Goal: Task Accomplishment & Management: Use online tool/utility

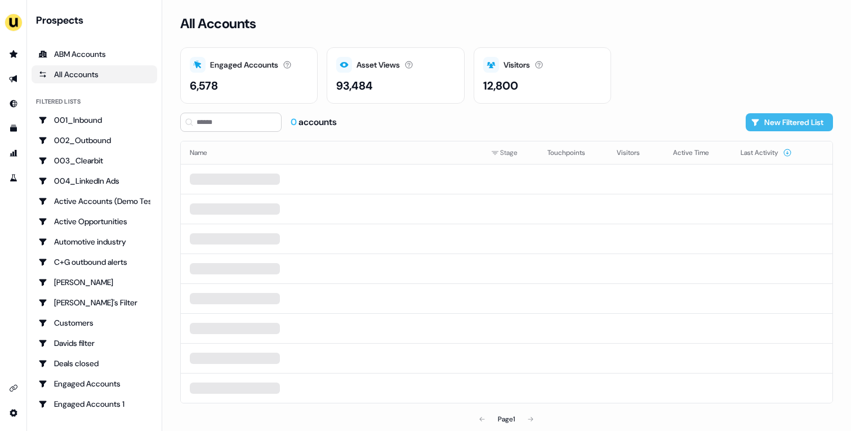
click at [775, 123] on button "New Filtered List" at bounding box center [788, 122] width 87 height 18
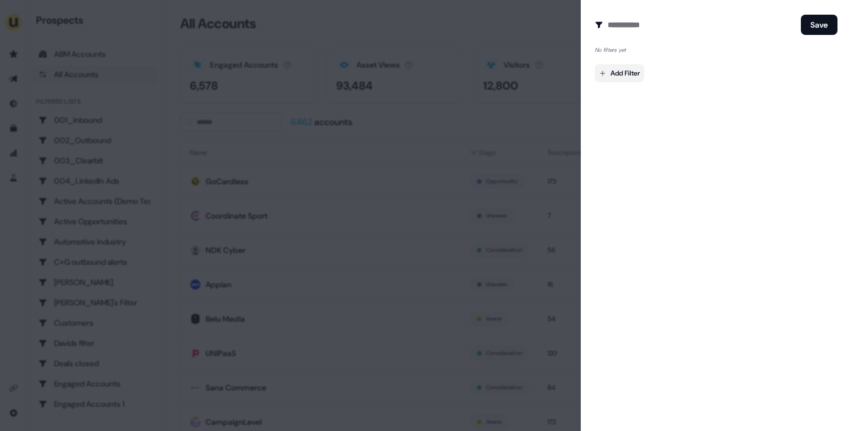
click at [617, 77] on body "For the best experience switch devices to a bigger screen. Go to Userled.io Pro…" at bounding box center [425, 215] width 851 height 431
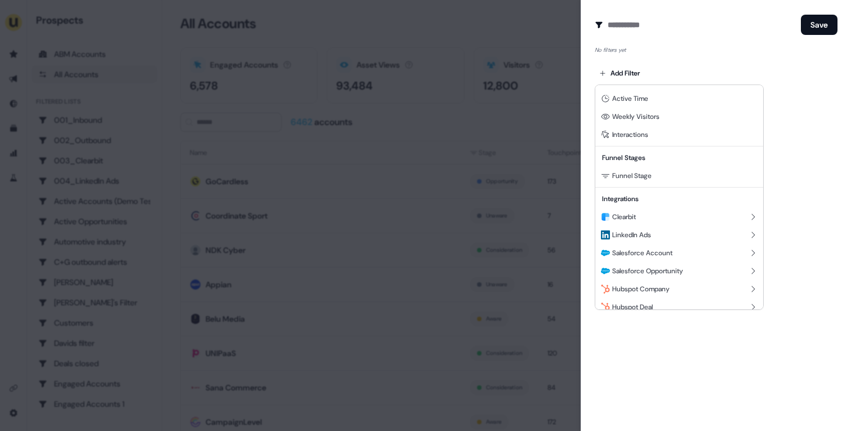
scroll to position [138, 0]
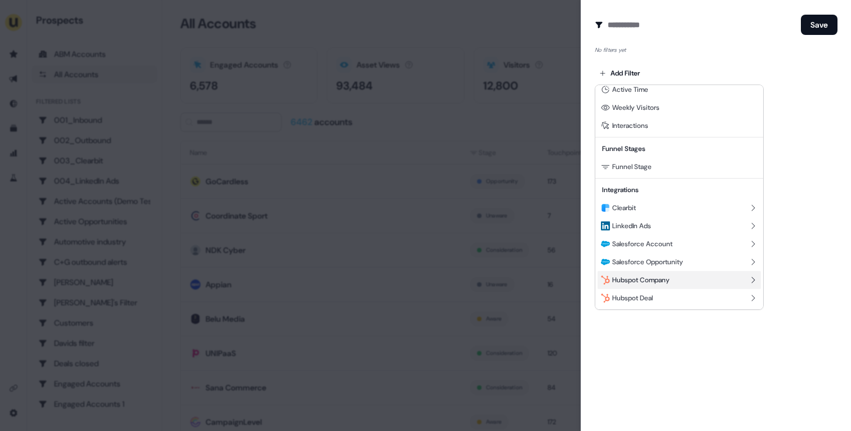
click at [645, 278] on span "Hubspot Company" at bounding box center [640, 279] width 57 height 9
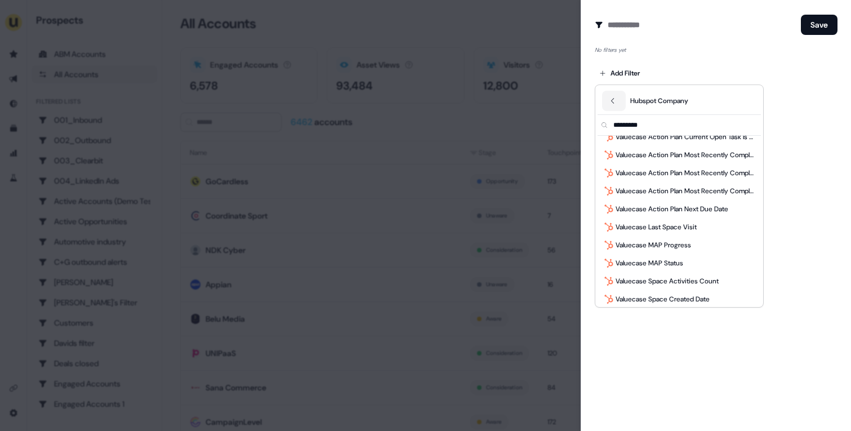
scroll to position [5539, 0]
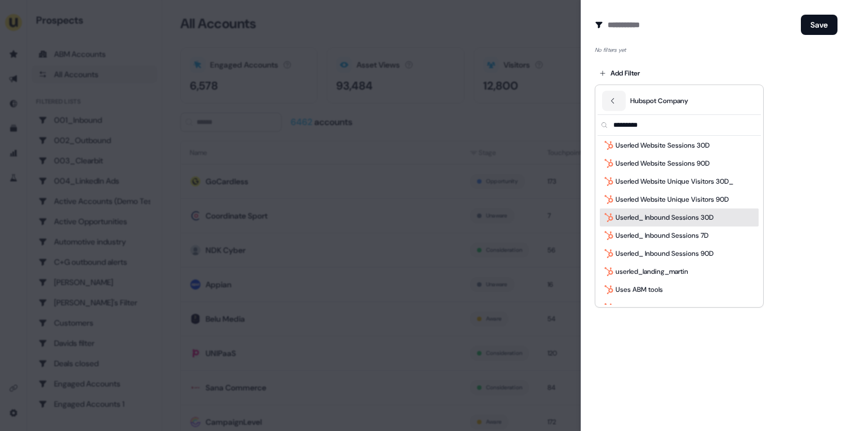
click at [814, 203] on div at bounding box center [425, 215] width 851 height 431
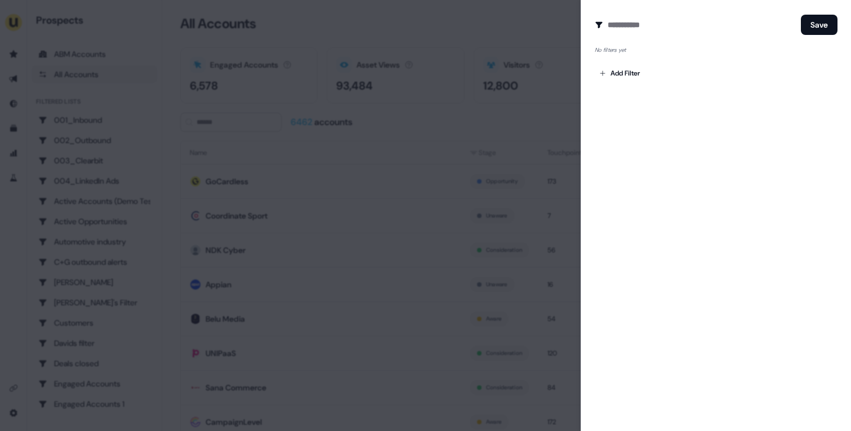
click at [548, 100] on div at bounding box center [425, 215] width 851 height 431
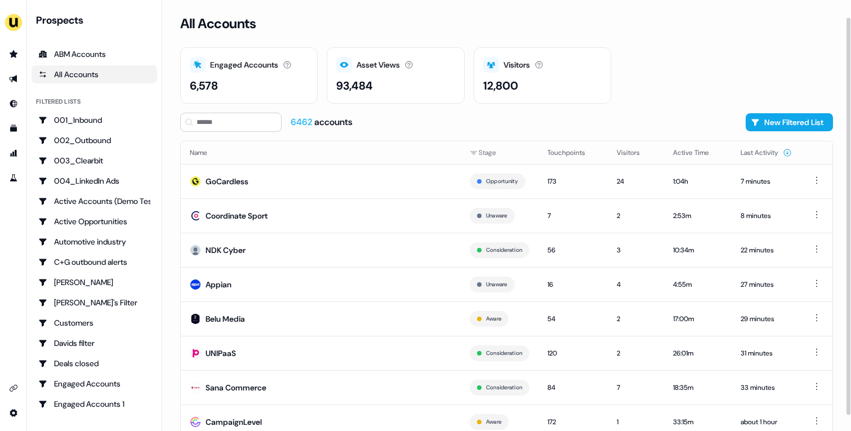
scroll to position [35, 0]
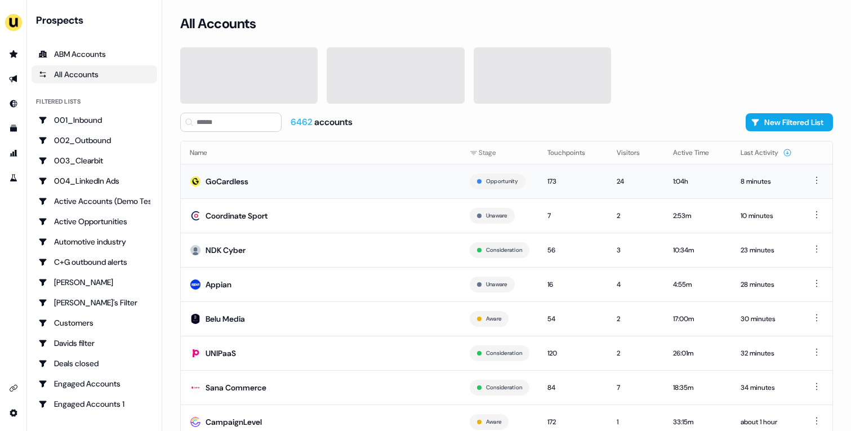
scroll to position [35, 0]
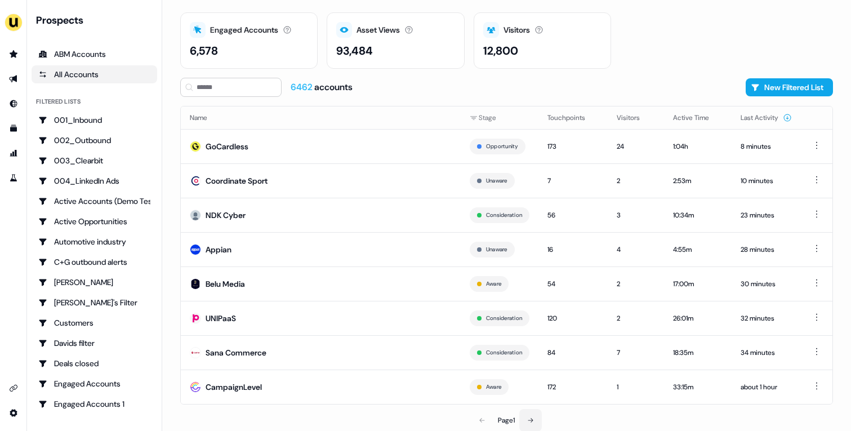
click at [541, 418] on button at bounding box center [530, 420] width 23 height 23
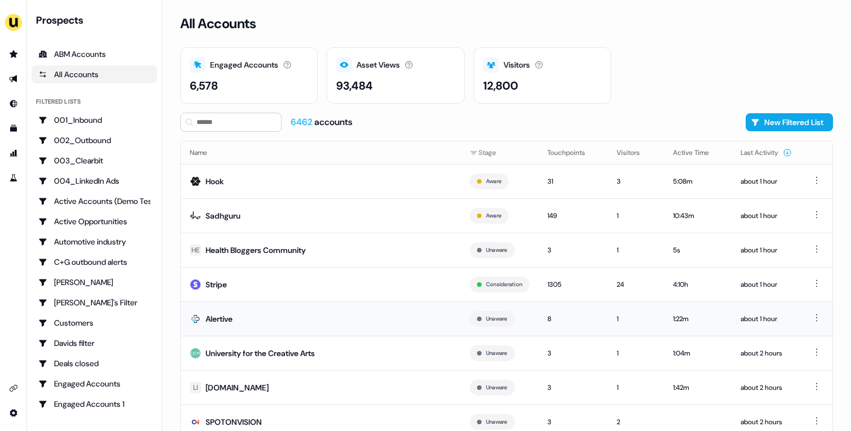
scroll to position [35, 0]
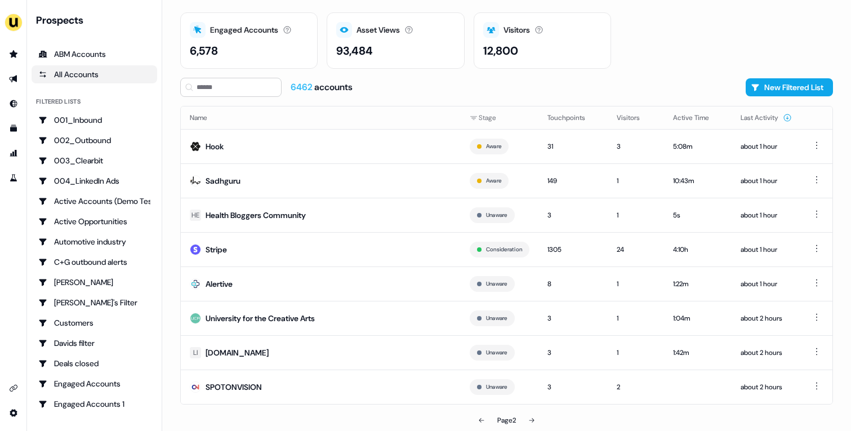
click at [519, 420] on div "Page 2" at bounding box center [507, 420] width 212 height 23
click at [528, 420] on button at bounding box center [531, 420] width 23 height 23
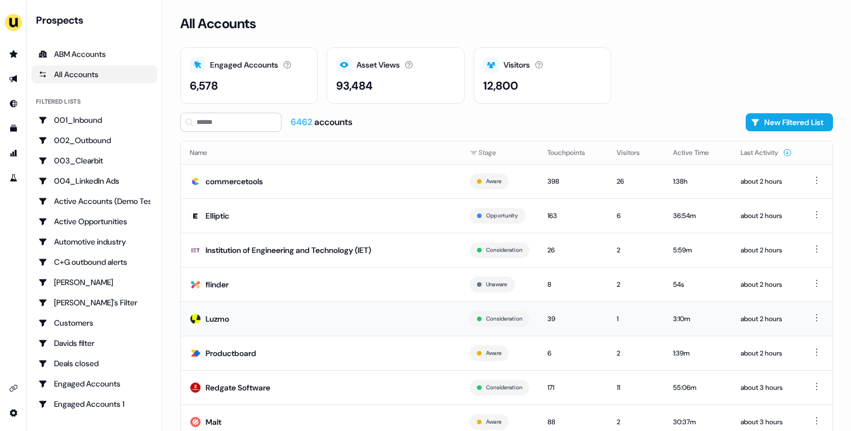
scroll to position [35, 0]
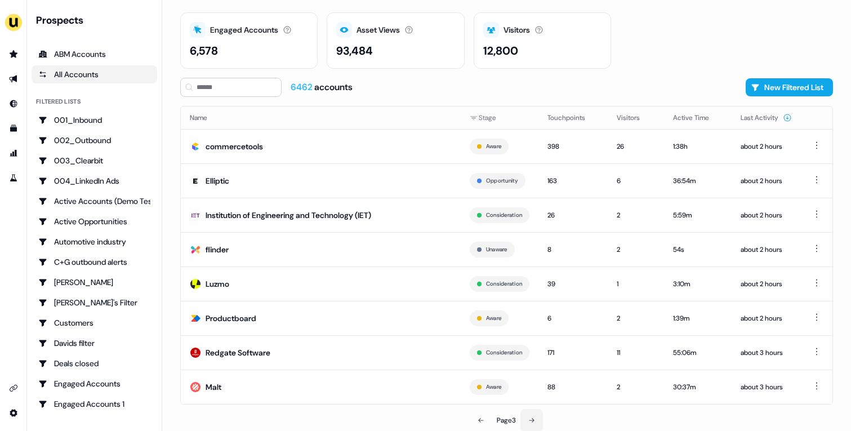
click at [538, 417] on button at bounding box center [531, 420] width 23 height 23
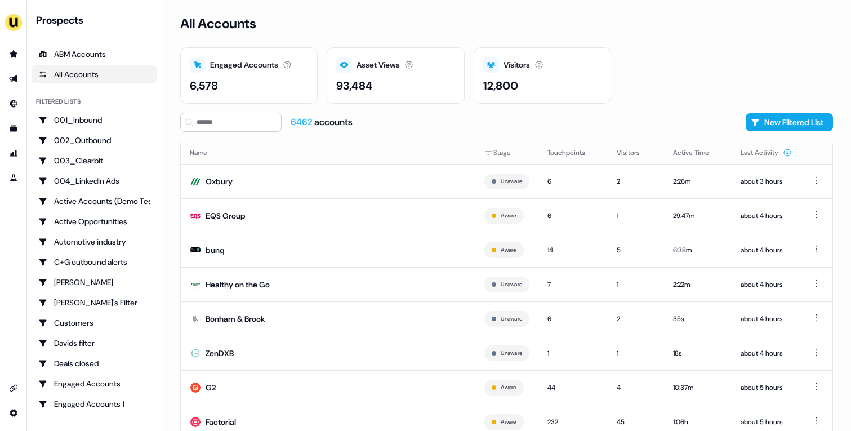
scroll to position [35, 0]
